Goal: Transaction & Acquisition: Purchase product/service

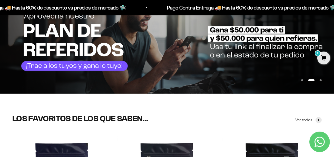
scroll to position [77, 0]
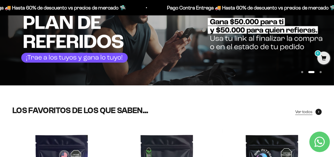
click at [319, 113] on span at bounding box center [319, 112] width 6 height 6
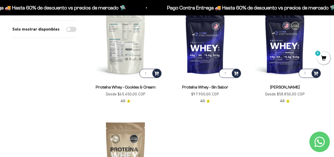
scroll to position [1026, 0]
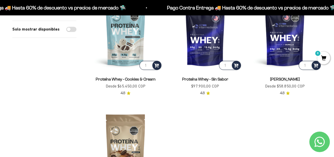
click at [124, 78] on link "Proteína Whey - Cookies & Cream" at bounding box center [126, 79] width 60 height 4
click at [121, 77] on link "Proteína Whey - Cookies & Cream" at bounding box center [126, 79] width 60 height 4
click at [110, 77] on link "Proteína Whey - Cookies & Cream" at bounding box center [126, 79] width 60 height 4
click at [122, 92] on span "4.8" at bounding box center [123, 93] width 5 height 6
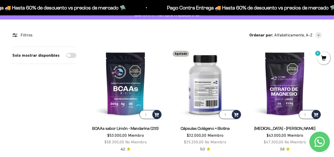
scroll to position [77, 0]
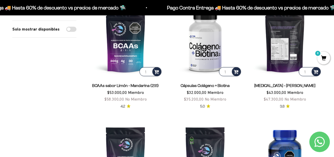
click at [277, 46] on img at bounding box center [285, 41] width 74 height 74
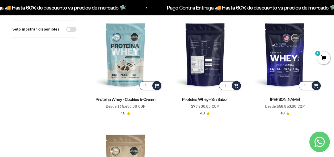
scroll to position [898, 0]
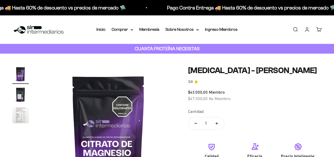
click at [229, 67] on div "Zoom Ir al artículo 1 Ir al artículo 2 Ir al artículo 3 [MEDICAL_DATA] - Sabor …" at bounding box center [167, 141] width 334 height 175
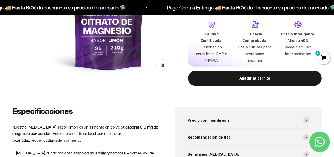
scroll to position [51, 0]
